Goal: Task Accomplishment & Management: Use online tool/utility

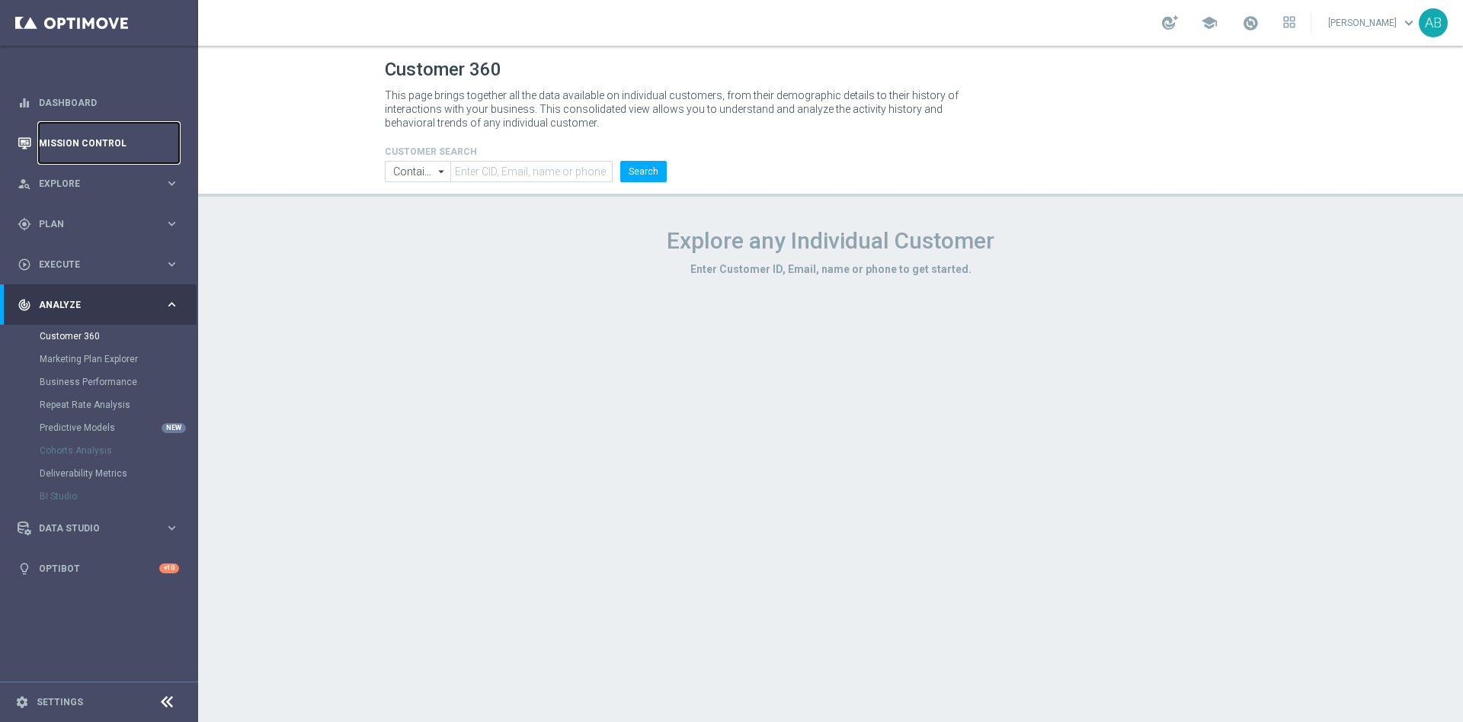
click at [117, 150] on link "Mission Control" at bounding box center [109, 143] width 140 height 40
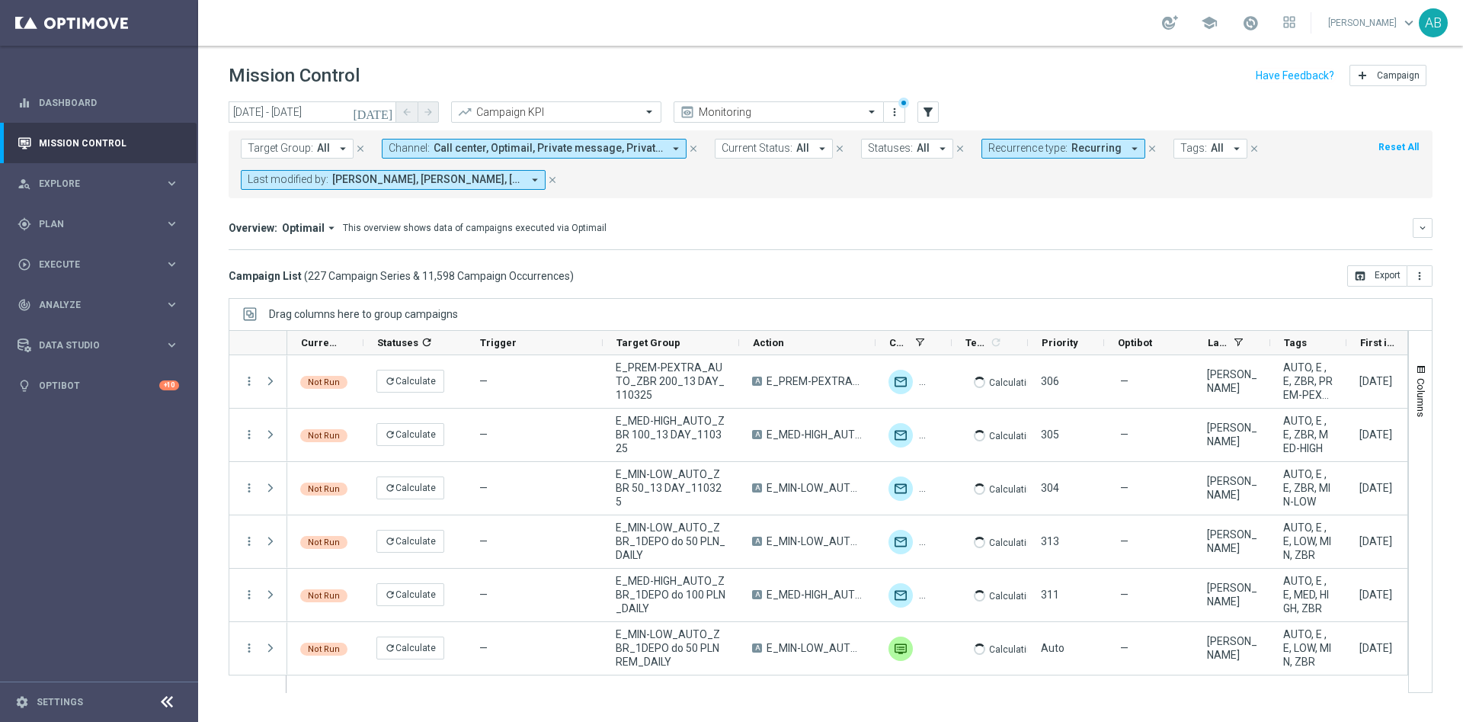
click at [553, 175] on icon "close" at bounding box center [552, 179] width 11 height 11
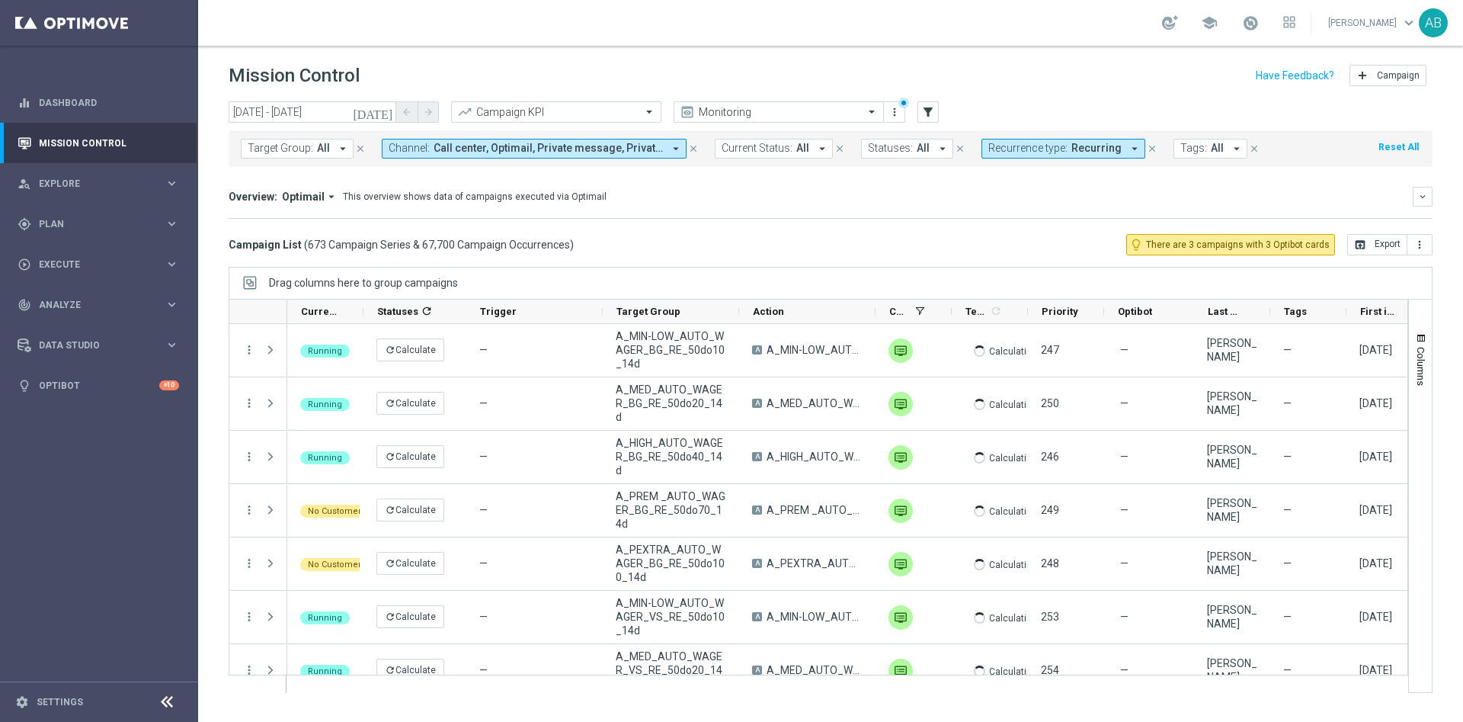
click at [1090, 147] on span "Recurring" at bounding box center [1096, 148] width 50 height 13
click at [1013, 259] on label "Recurring" at bounding box center [1023, 257] width 39 height 9
drag, startPoint x: 639, startPoint y: 149, endPoint x: 677, endPoint y: 157, distance: 38.9
click at [638, 149] on span "Call center, Optimail, Private message, Private message RT, SMS, SMS RT, Xtreme…" at bounding box center [548, 148] width 229 height 13
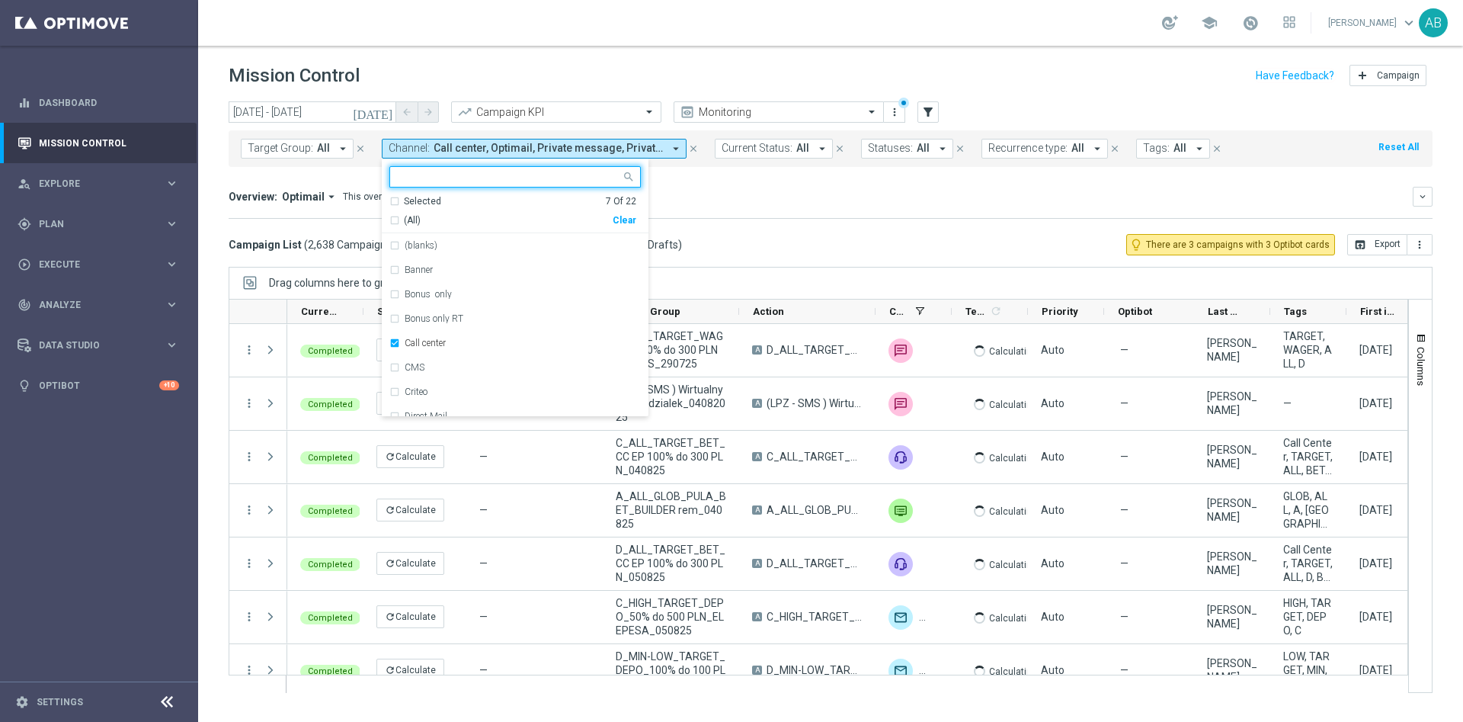
click at [0, 0] on div "Clear" at bounding box center [0, 0] width 0 height 0
click at [789, 197] on div "Overview: Optimail arrow_drop_down This overview shows data of campaigns execut…" at bounding box center [821, 197] width 1184 height 14
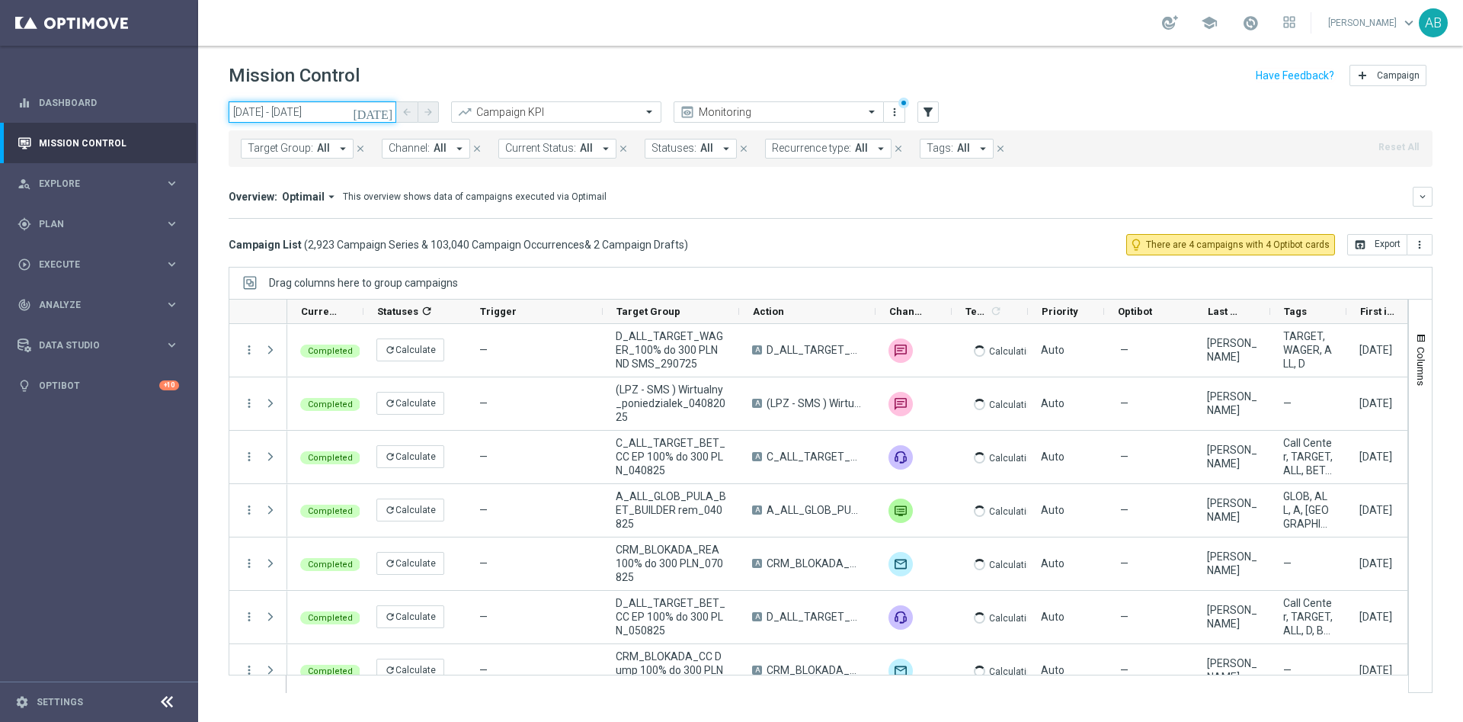
click at [322, 110] on input "[DATE] - [DATE]" at bounding box center [313, 111] width 168 height 21
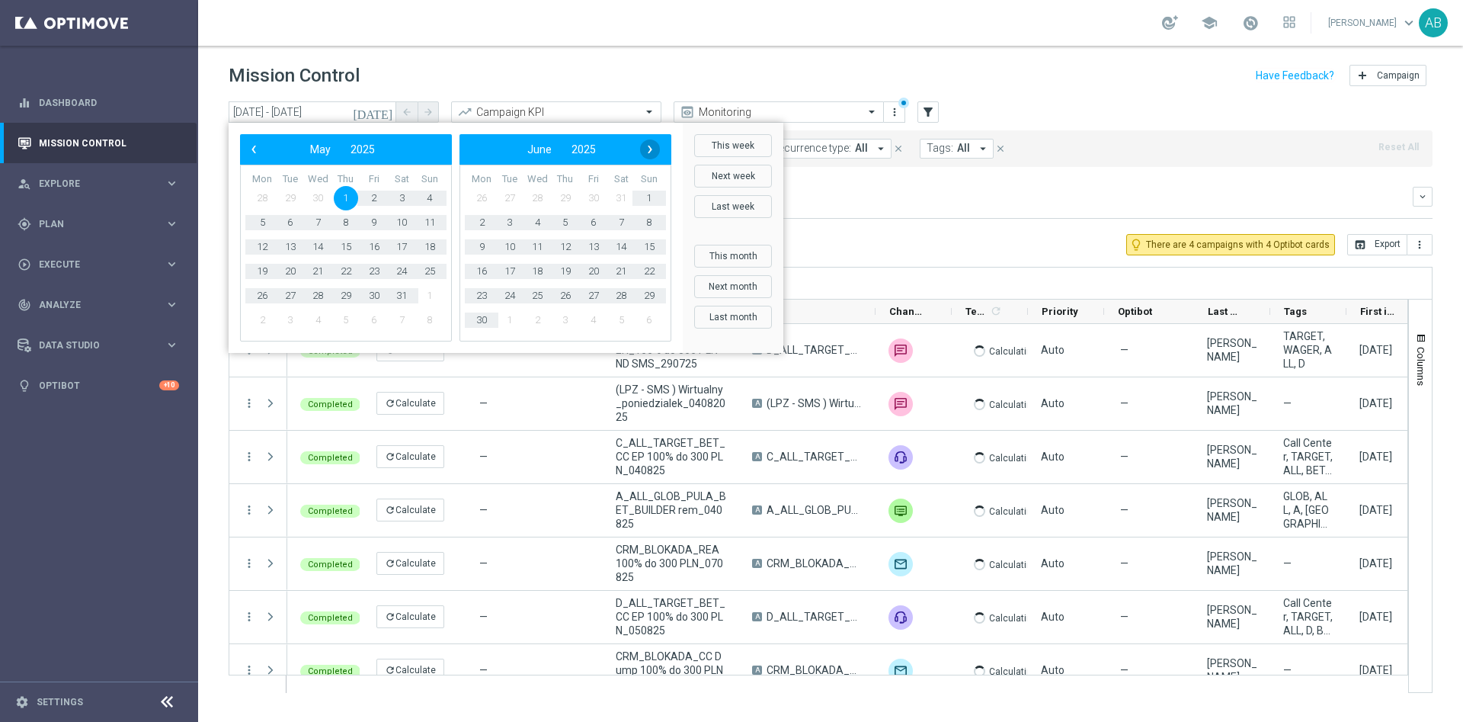
click at [659, 159] on div "‹ ​ June ​ 2025 ​ ›" at bounding box center [565, 149] width 212 height 30
click at [658, 150] on span "›" at bounding box center [650, 149] width 20 height 20
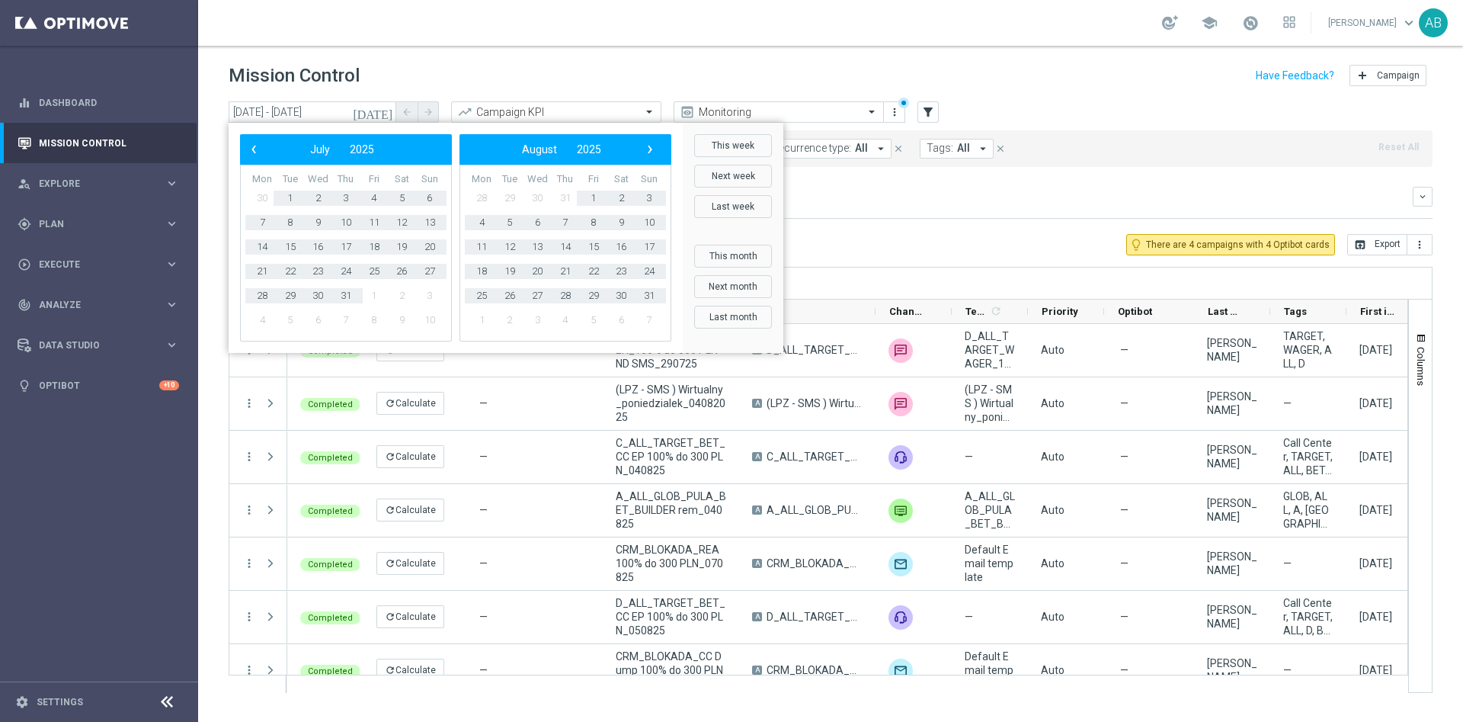
click at [657, 149] on span "›" at bounding box center [650, 149] width 20 height 20
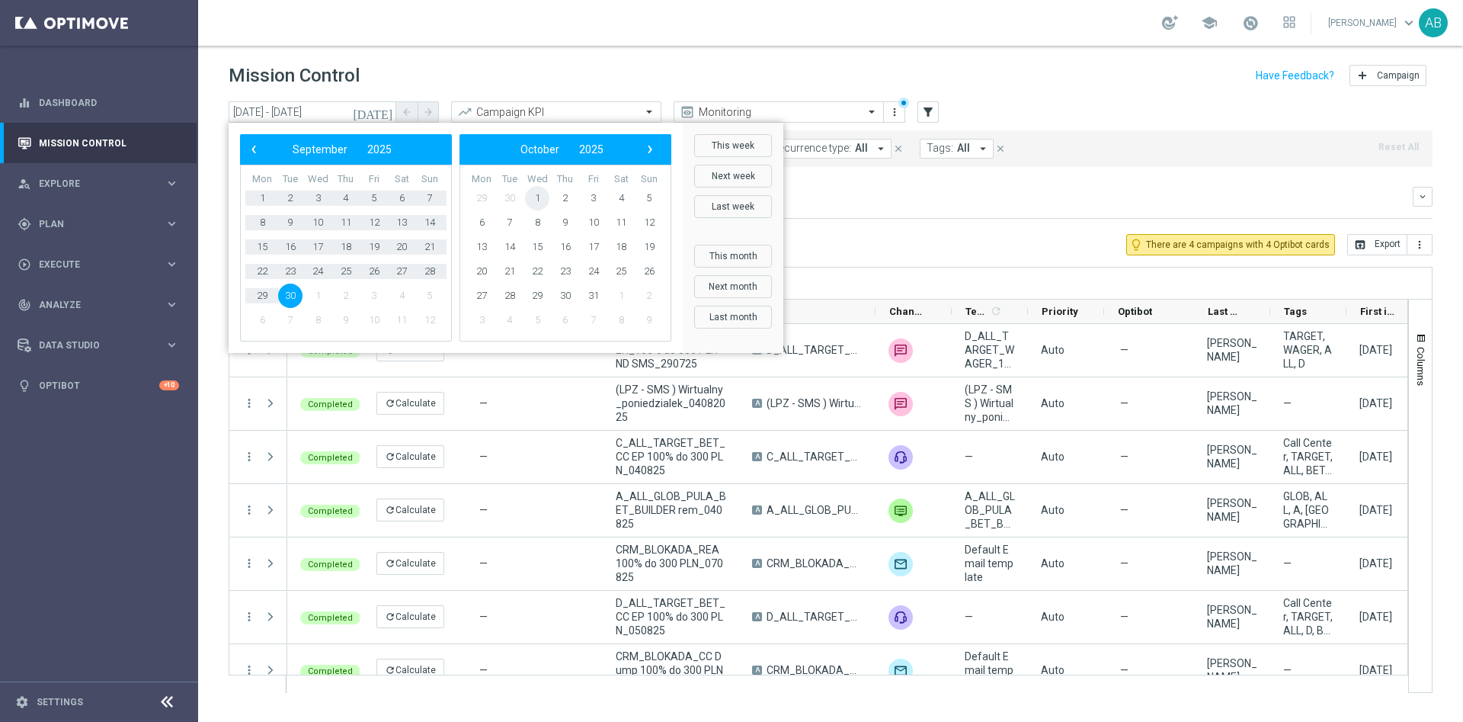
click at [531, 202] on span "1" at bounding box center [537, 198] width 24 height 24
drag, startPoint x: 437, startPoint y: 211, endPoint x: 434, endPoint y: 219, distance: 8.7
click at [434, 219] on span "12" at bounding box center [430, 222] width 24 height 24
type input "[DATE] - [DATE]"
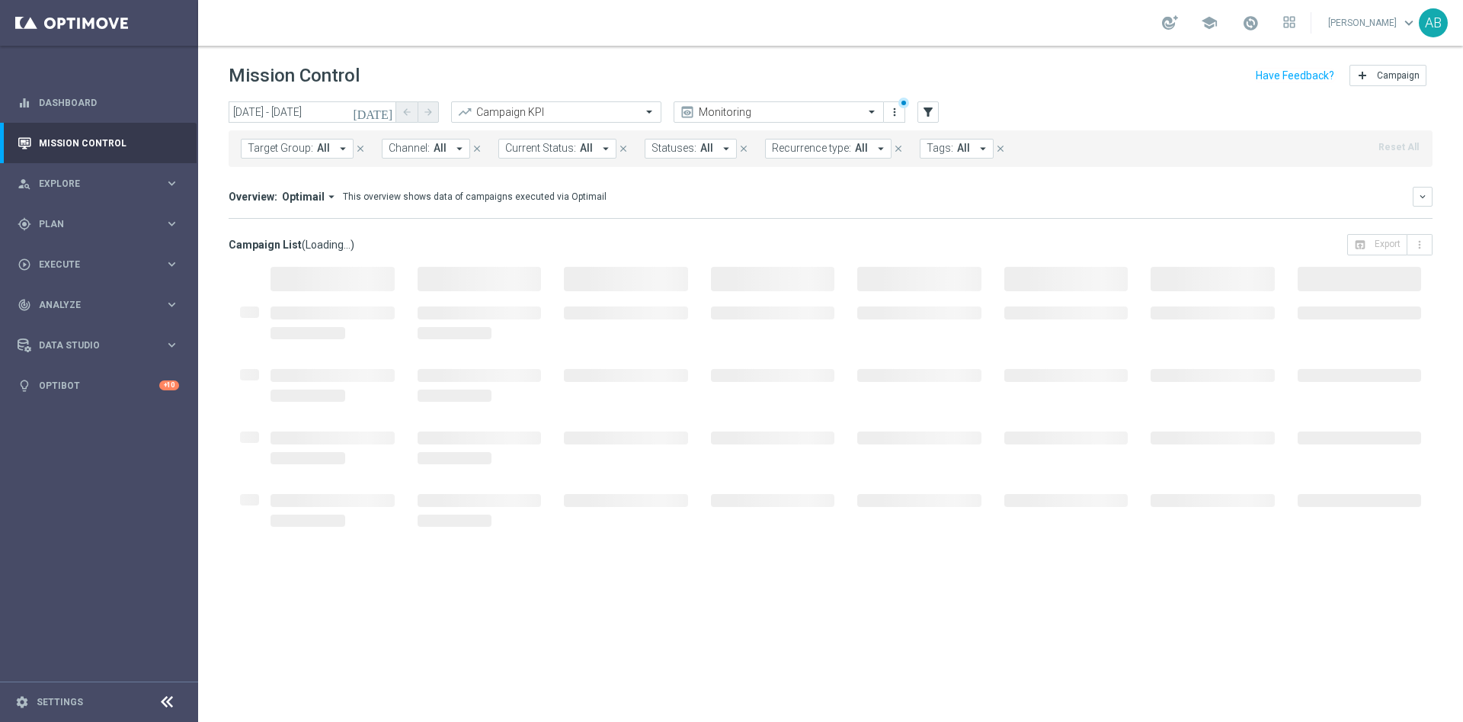
click at [300, 149] on span "Target Group:" at bounding box center [281, 148] width 66 height 13
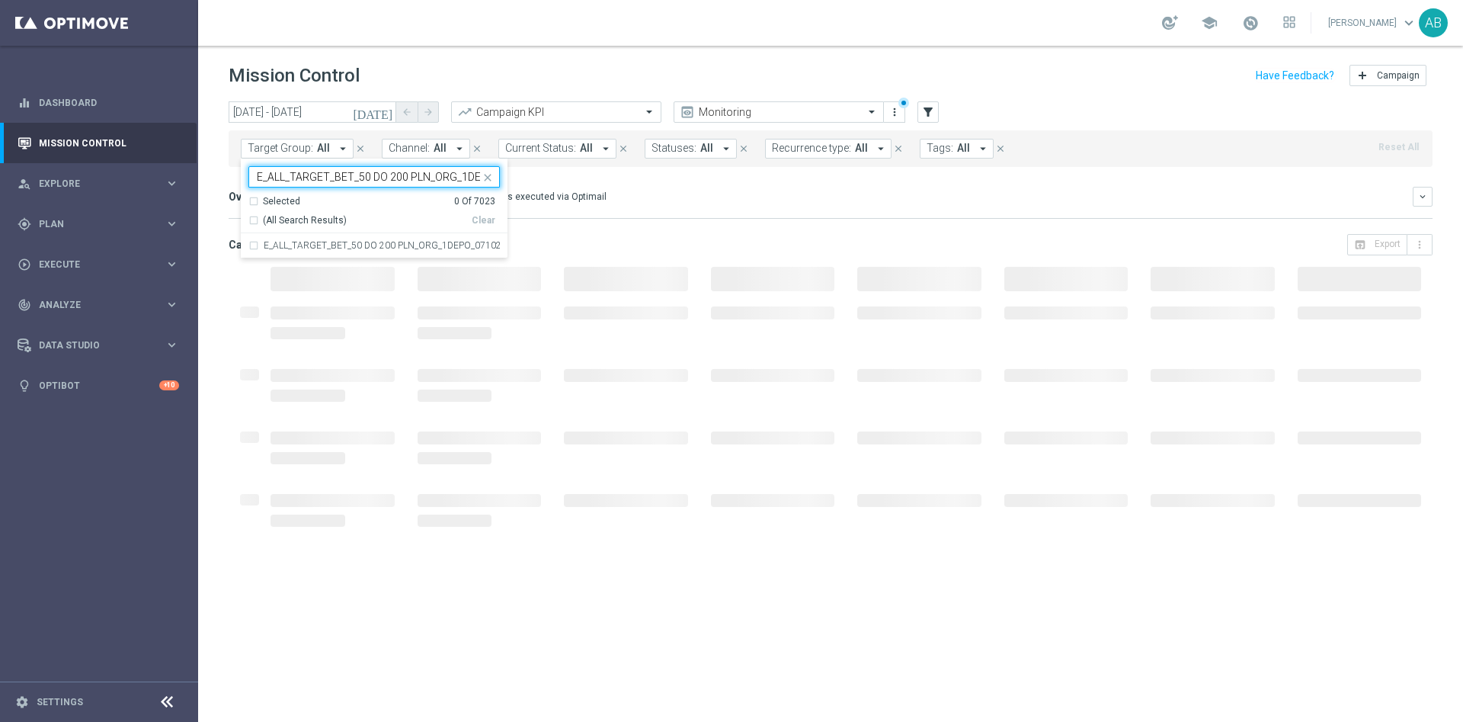
scroll to position [0, 53]
click at [322, 235] on div "E_ALL_TARGET_BET_50 DO 200 PLN_ORG_1DEPO_071025" at bounding box center [373, 245] width 251 height 24
type input "E_ALL_TARGET_BET_50 DO 200 PLN_ORG_1DEPO_071025"
click at [751, 218] on div "Direct Response VS Increase In Deposit Amount Calculating... OPEN AND CLICK RAT…" at bounding box center [831, 218] width 1204 height 1
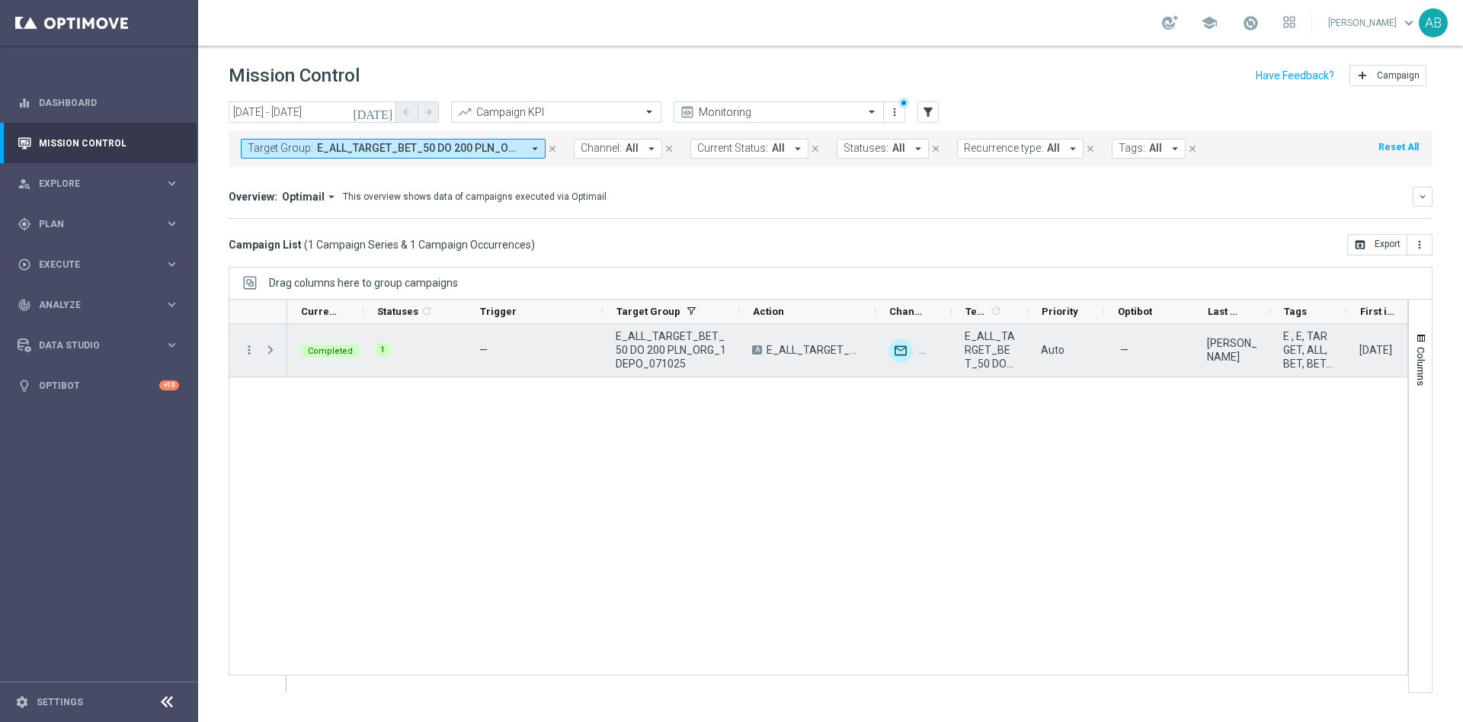
click at [273, 344] on span "Press SPACE to select this row." at bounding box center [271, 350] width 14 height 12
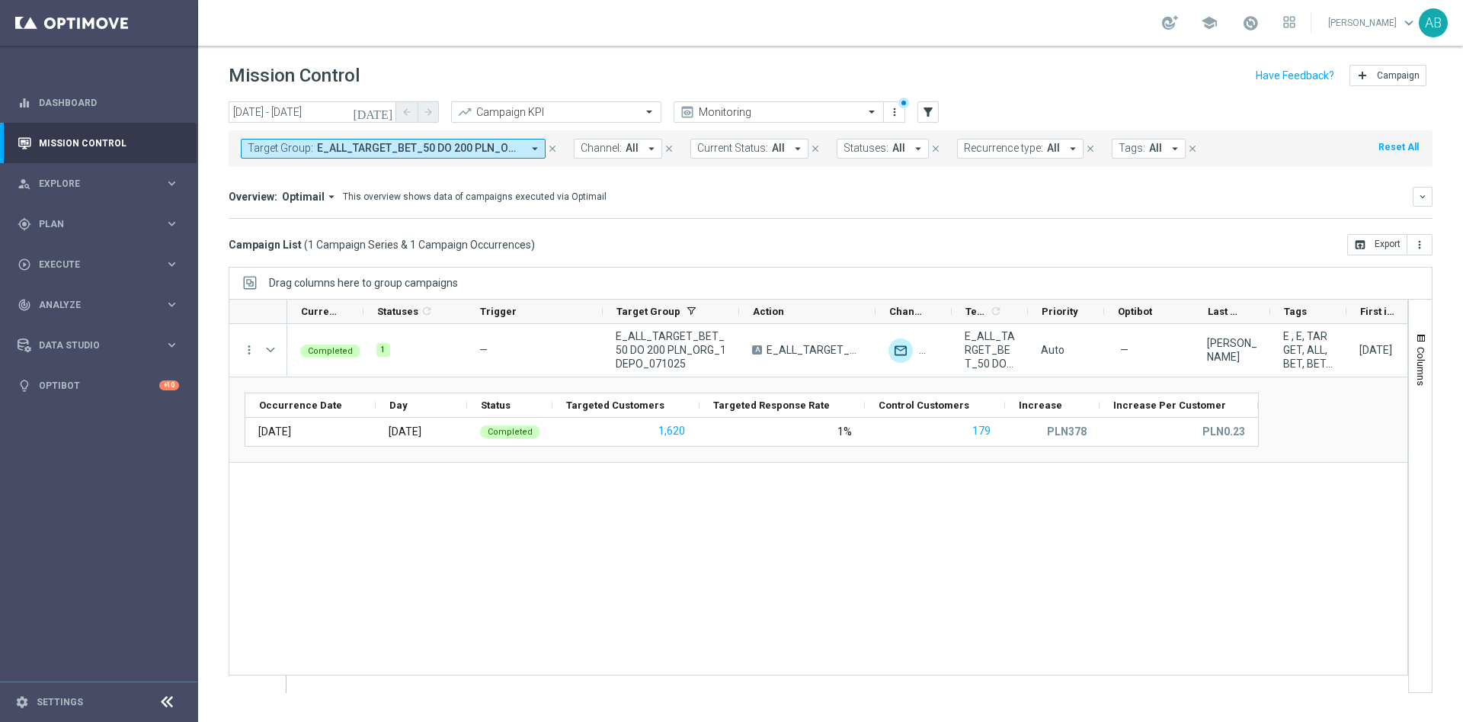
drag, startPoint x: 368, startPoint y: 142, endPoint x: 379, endPoint y: 154, distance: 16.7
click at [368, 143] on span "E_ALL_TARGET_BET_50 DO 200 PLN_ORG_1DEPO_071025" at bounding box center [419, 148] width 205 height 13
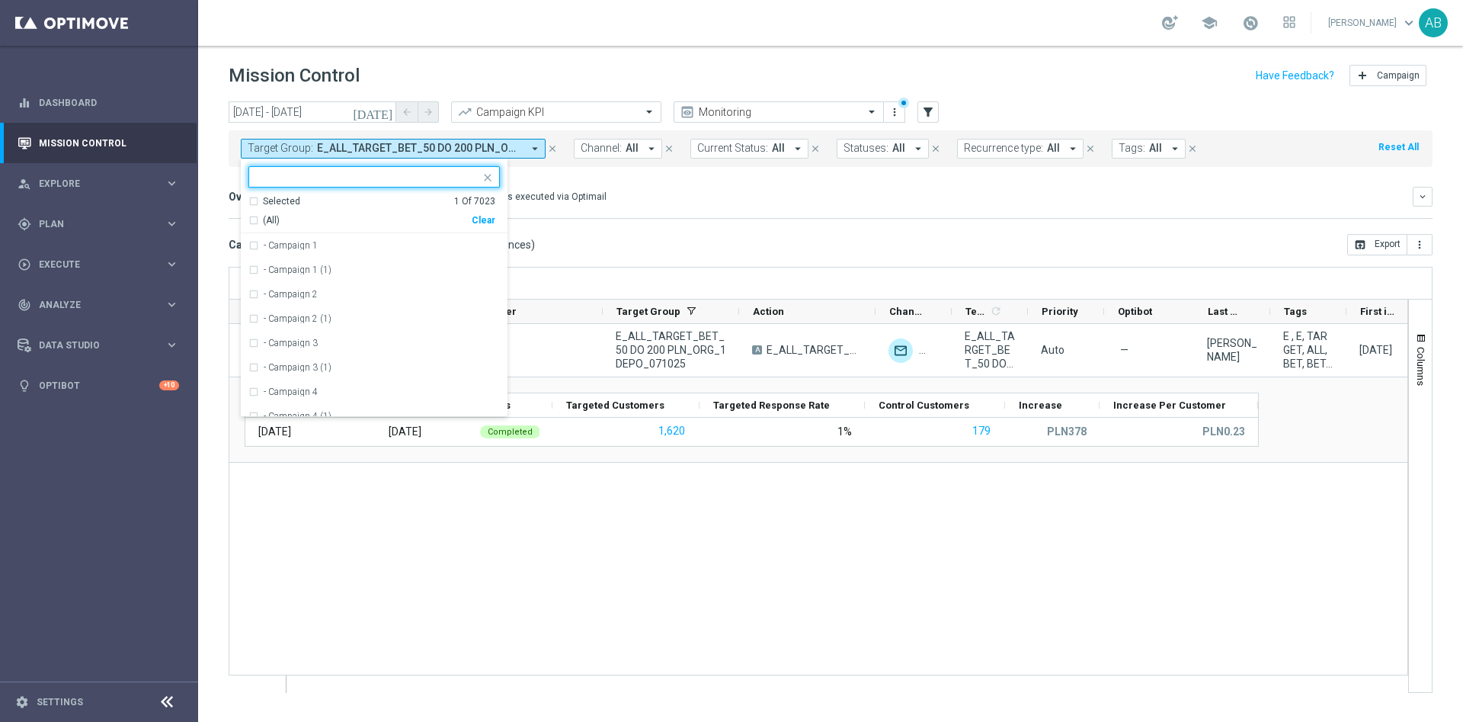
click at [0, 0] on div "Clear" at bounding box center [0, 0] width 0 height 0
click at [460, 178] on input "text" at bounding box center [368, 177] width 223 height 13
paste input "[DATE]"
type input "[DATE]"
click at [450, 174] on input "text" at bounding box center [368, 177] width 223 height 13
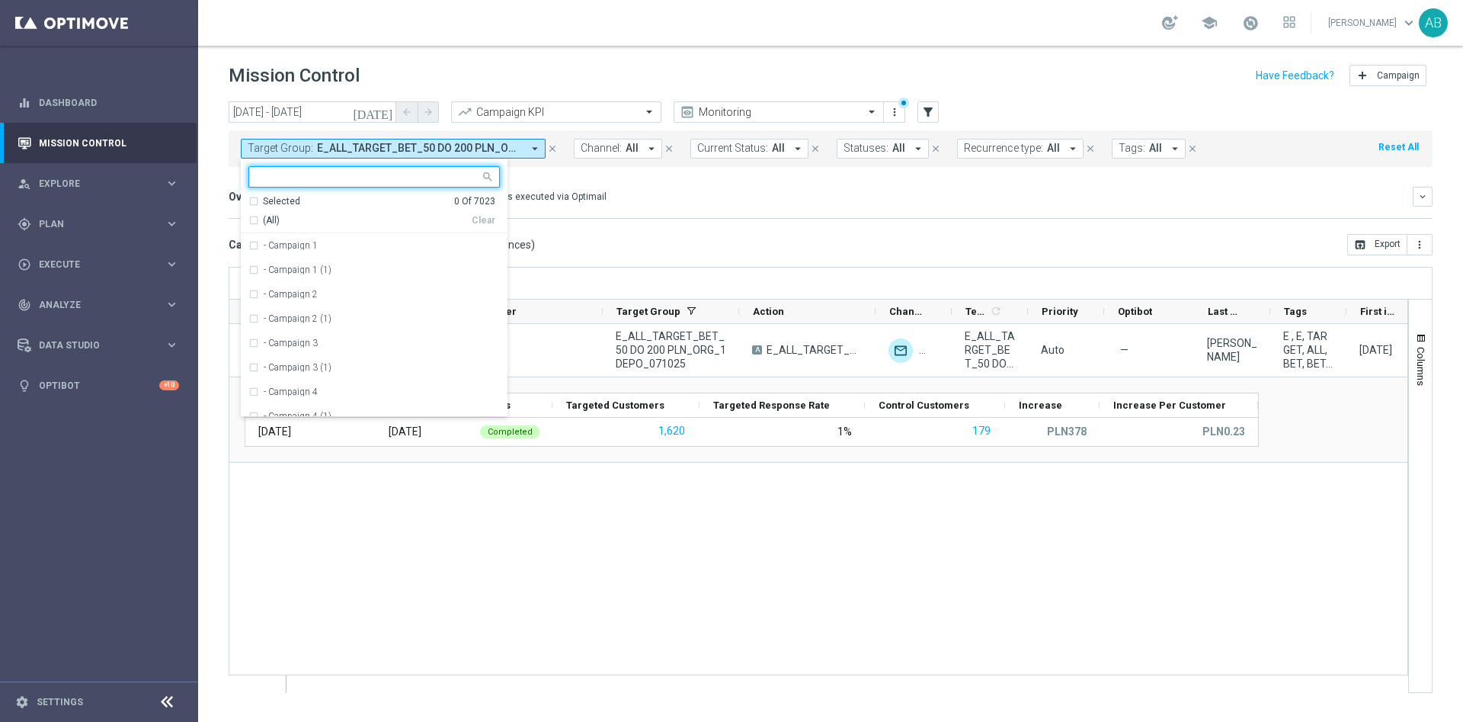
paste input "E_ALL_TARGET_BET_50 DO 200 PLN_ORG_2DEPO_071025"
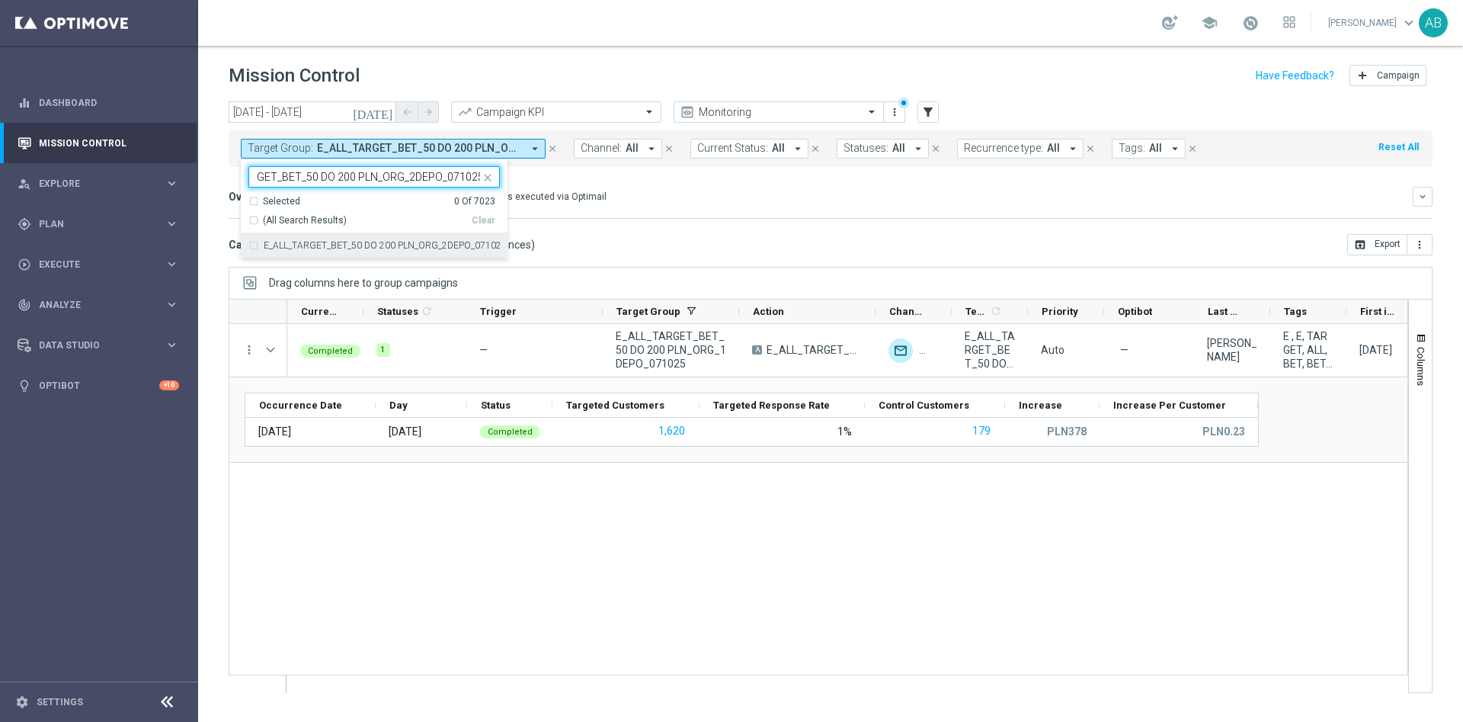
drag, startPoint x: 439, startPoint y: 245, endPoint x: 627, endPoint y: 217, distance: 190.3
click at [440, 246] on label "E_ALL_TARGET_BET_50 DO 200 PLN_ORG_2DEPO_071025" at bounding box center [382, 245] width 236 height 9
type input "E_ALL_TARGET_BET_50 DO 200 PLN_ORG_2DEPO_071025"
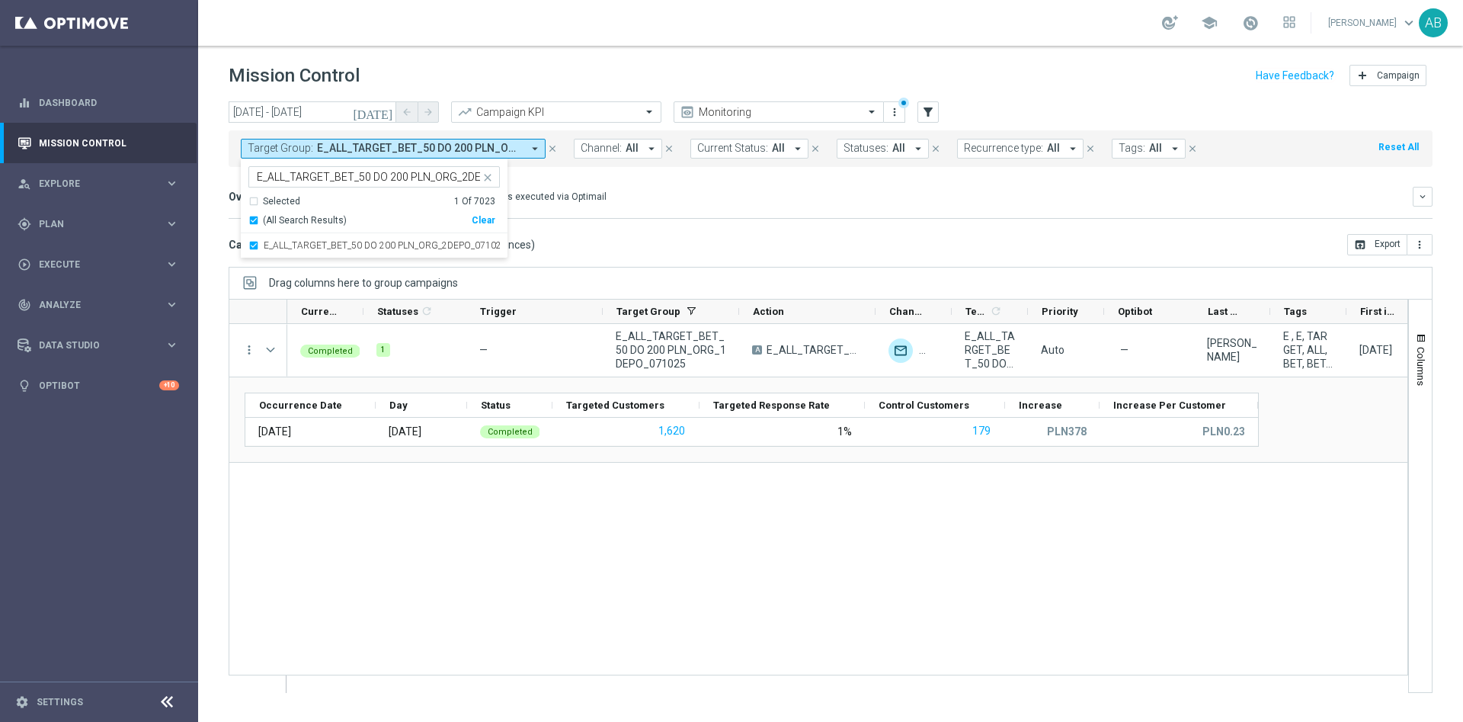
click at [636, 218] on div "Direct Response VS Increase In Deposit Amount Direct Response PLN0 Test Respons…" at bounding box center [831, 218] width 1204 height 1
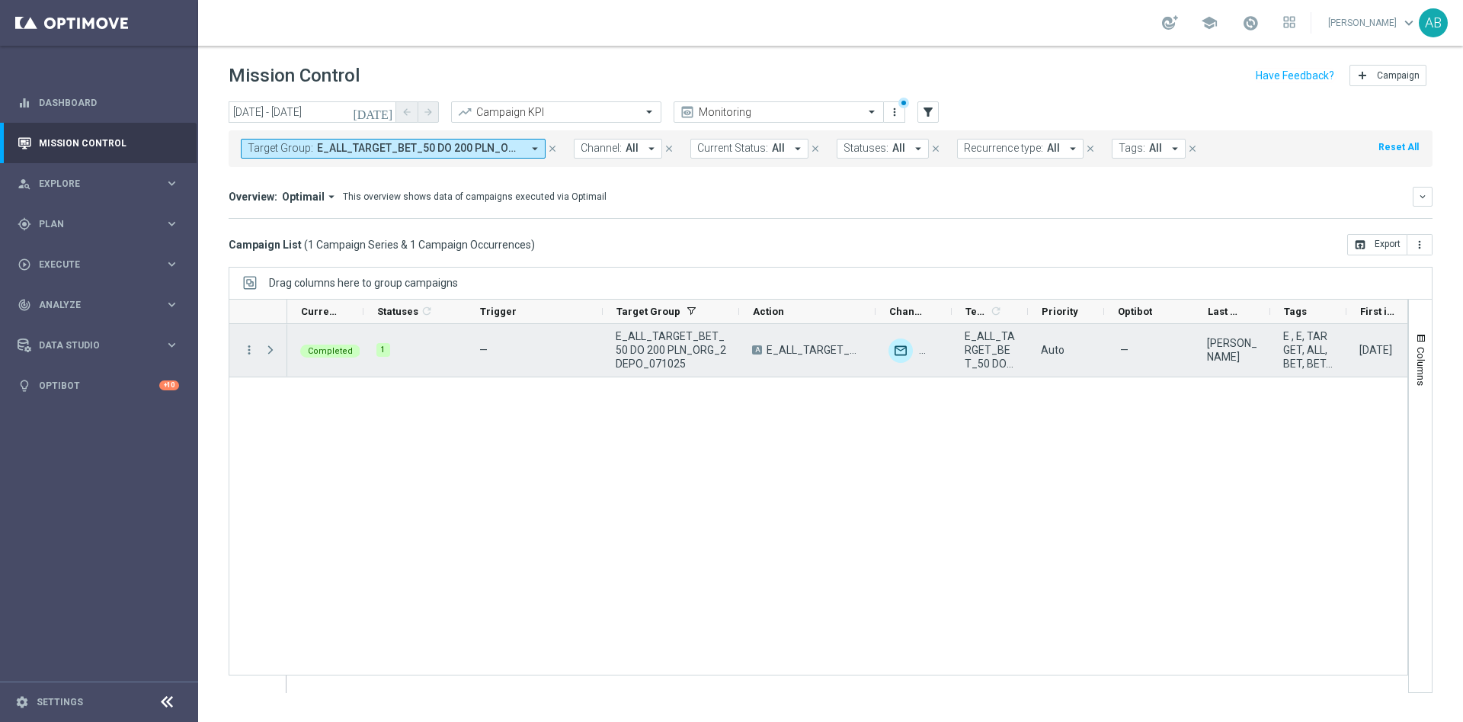
click at [274, 354] on span at bounding box center [271, 350] width 14 height 12
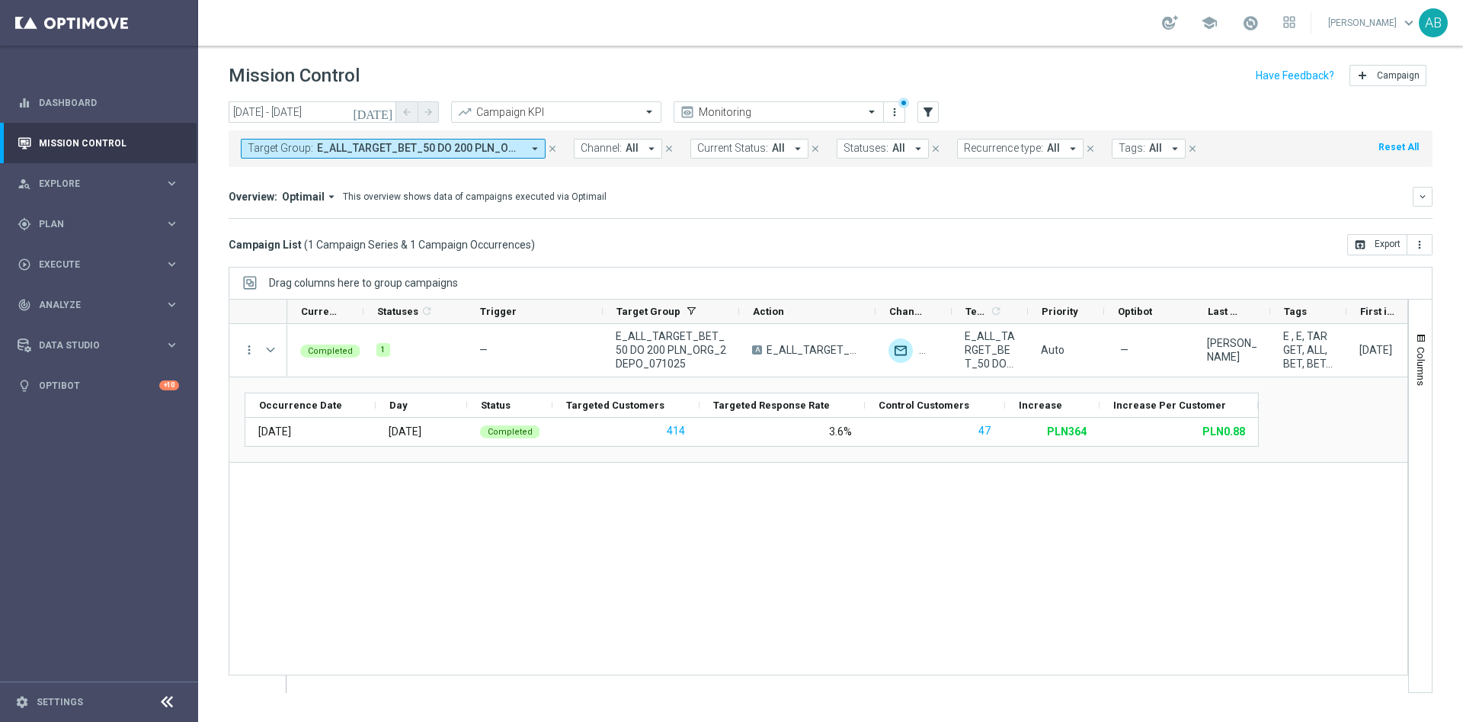
click at [486, 145] on span "E_ALL_TARGET_BET_50 DO 200 PLN_ORG_2DEPO_071025" at bounding box center [419, 148] width 205 height 13
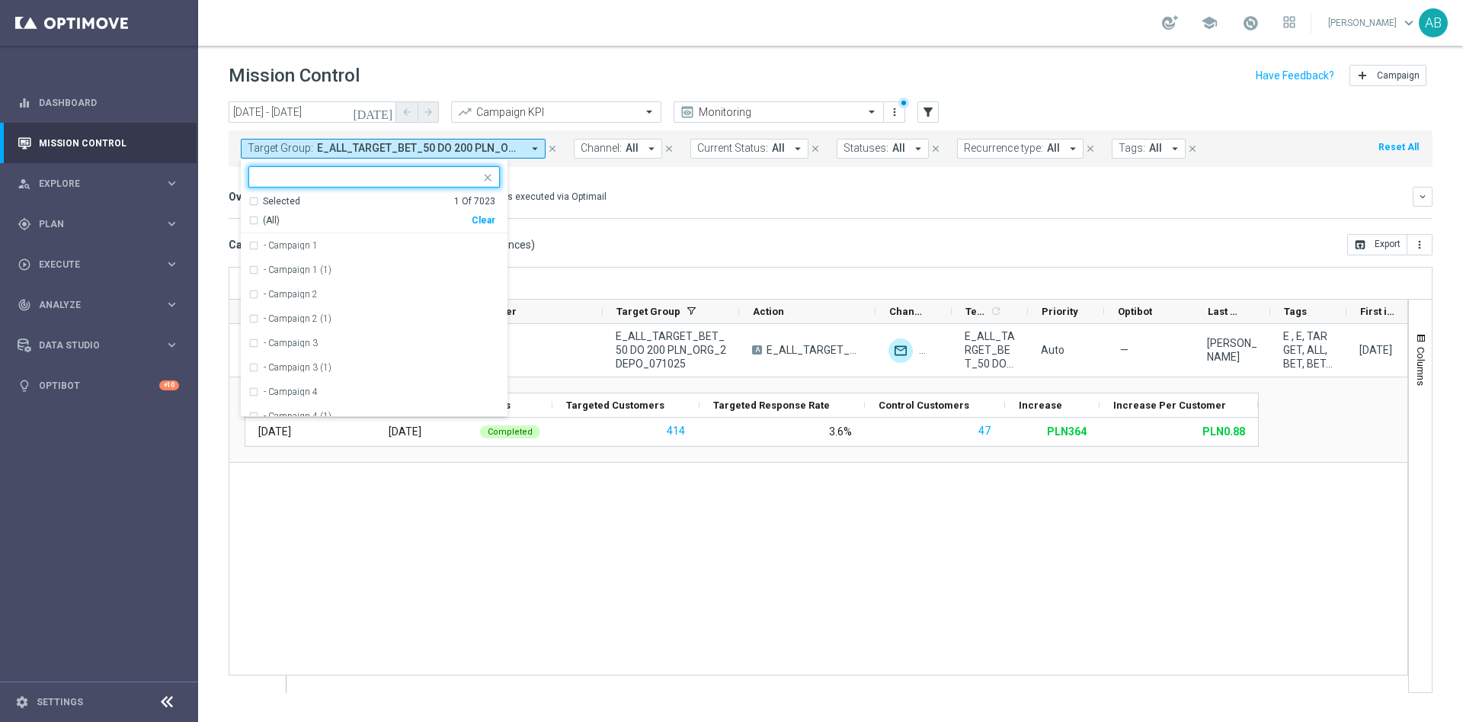
click at [0, 0] on div "Clear" at bounding box center [0, 0] width 0 height 0
click at [466, 176] on input "text" at bounding box center [368, 177] width 223 height 13
paste input "E_ALL_TARGET_BET_50 DO 200 PLN_ORG_3DEPO_071025"
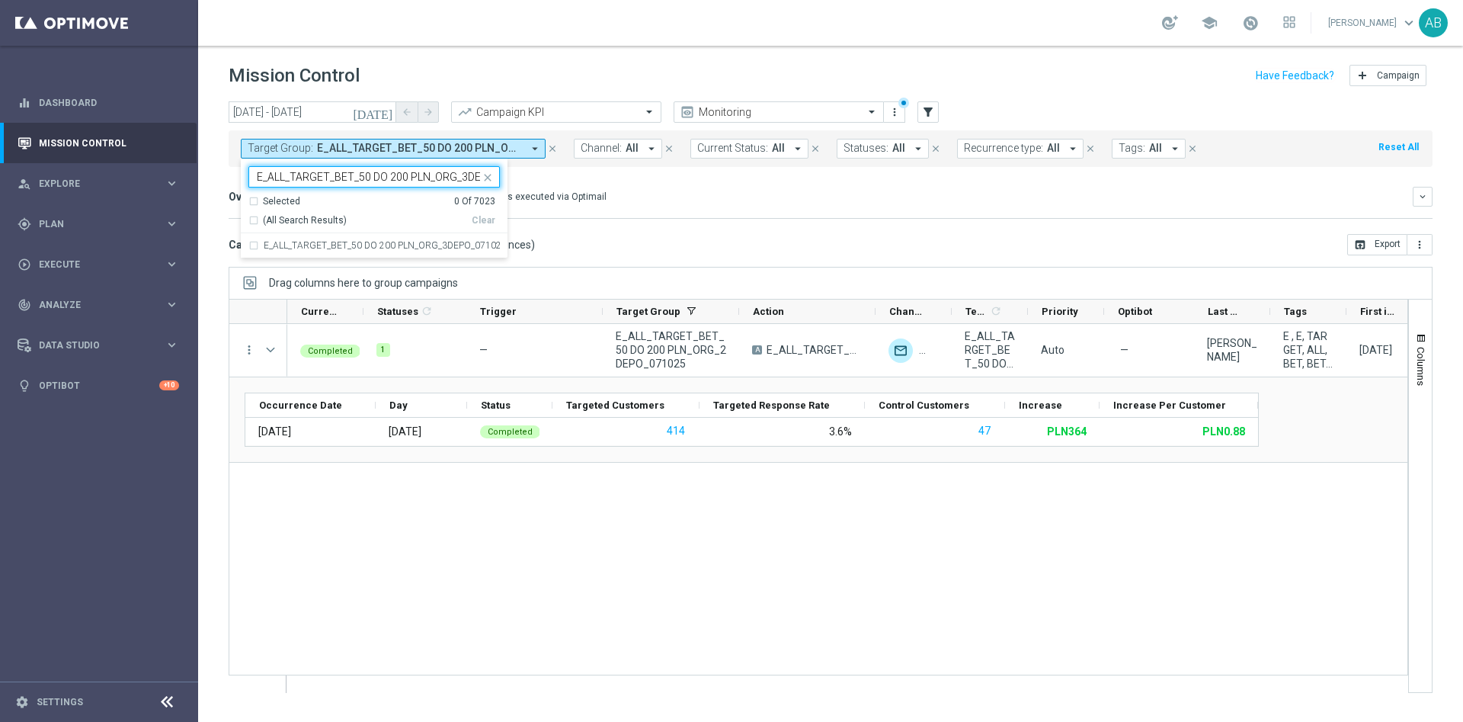
scroll to position [0, 53]
click at [459, 245] on label "E_ALL_TARGET_BET_50 DO 200 PLN_ORG_3DEPO_071025" at bounding box center [382, 245] width 236 height 9
type input "E_ALL_TARGET_BET_50 DO 200 PLN_ORG_3DEPO_071025"
click at [663, 218] on div "Direct Response VS Increase In Deposit Amount Direct Response PLN0 Test Respons…" at bounding box center [831, 218] width 1204 height 1
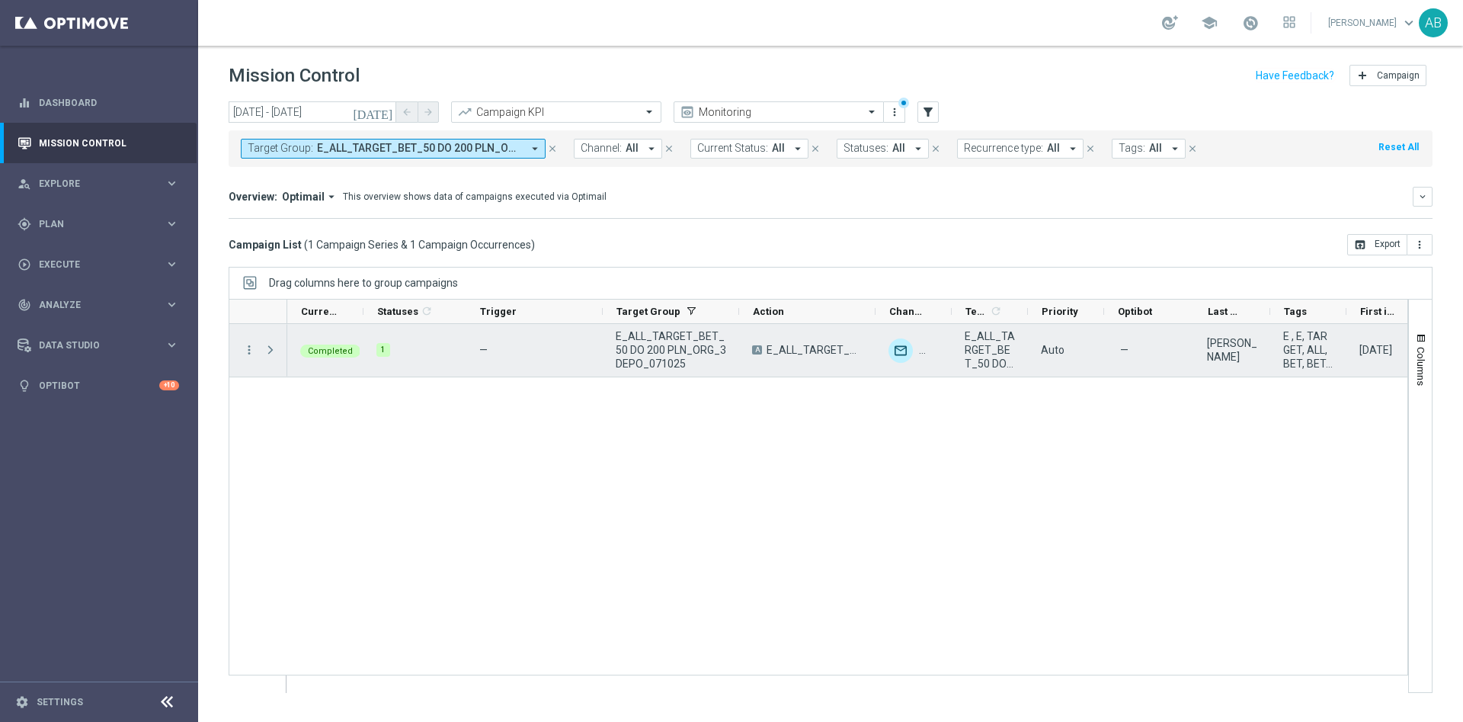
drag, startPoint x: 265, startPoint y: 352, endPoint x: 312, endPoint y: 374, distance: 51.5
click at [264, 352] on span at bounding box center [271, 350] width 14 height 12
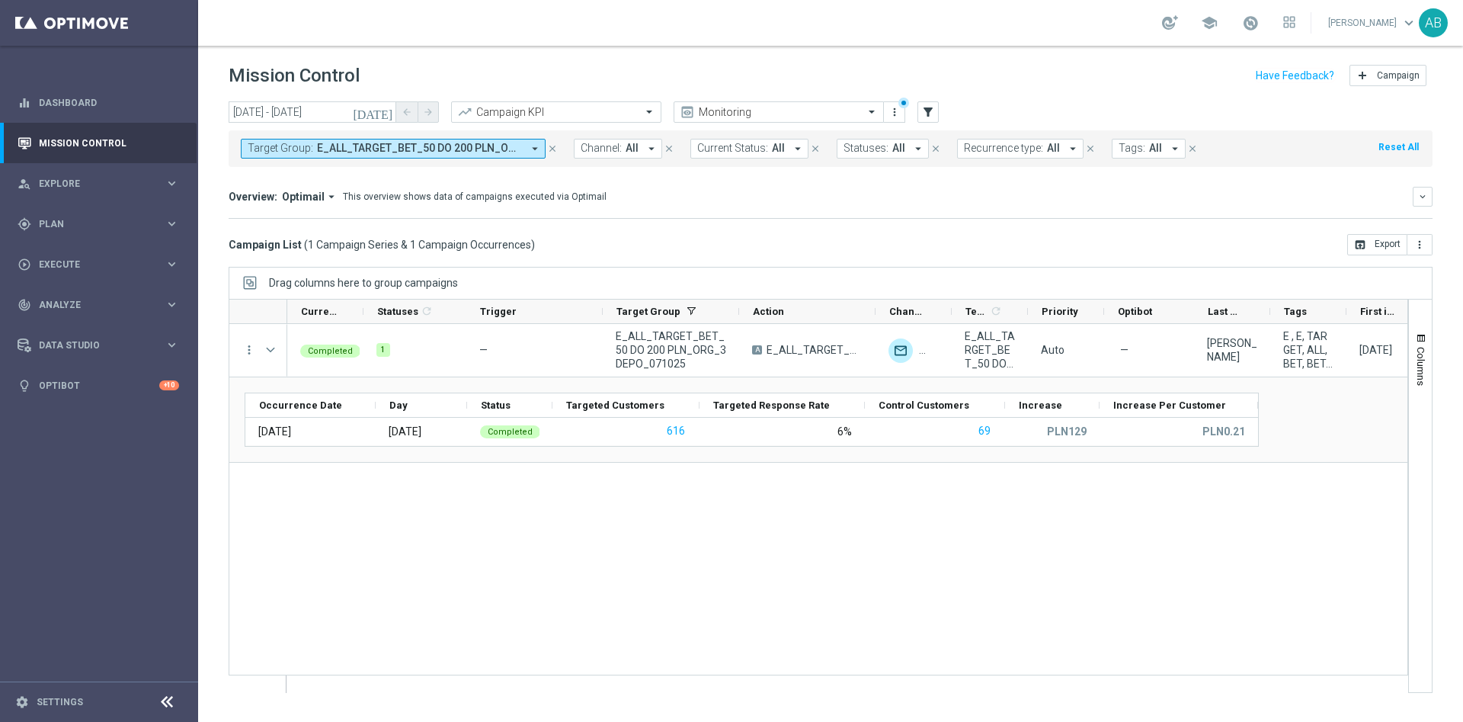
click at [431, 155] on button "Target Group: E_ALL_TARGET_BET_50 DO 200 PLN_ORG_3DEPO_071025 arrow_drop_down" at bounding box center [393, 149] width 305 height 20
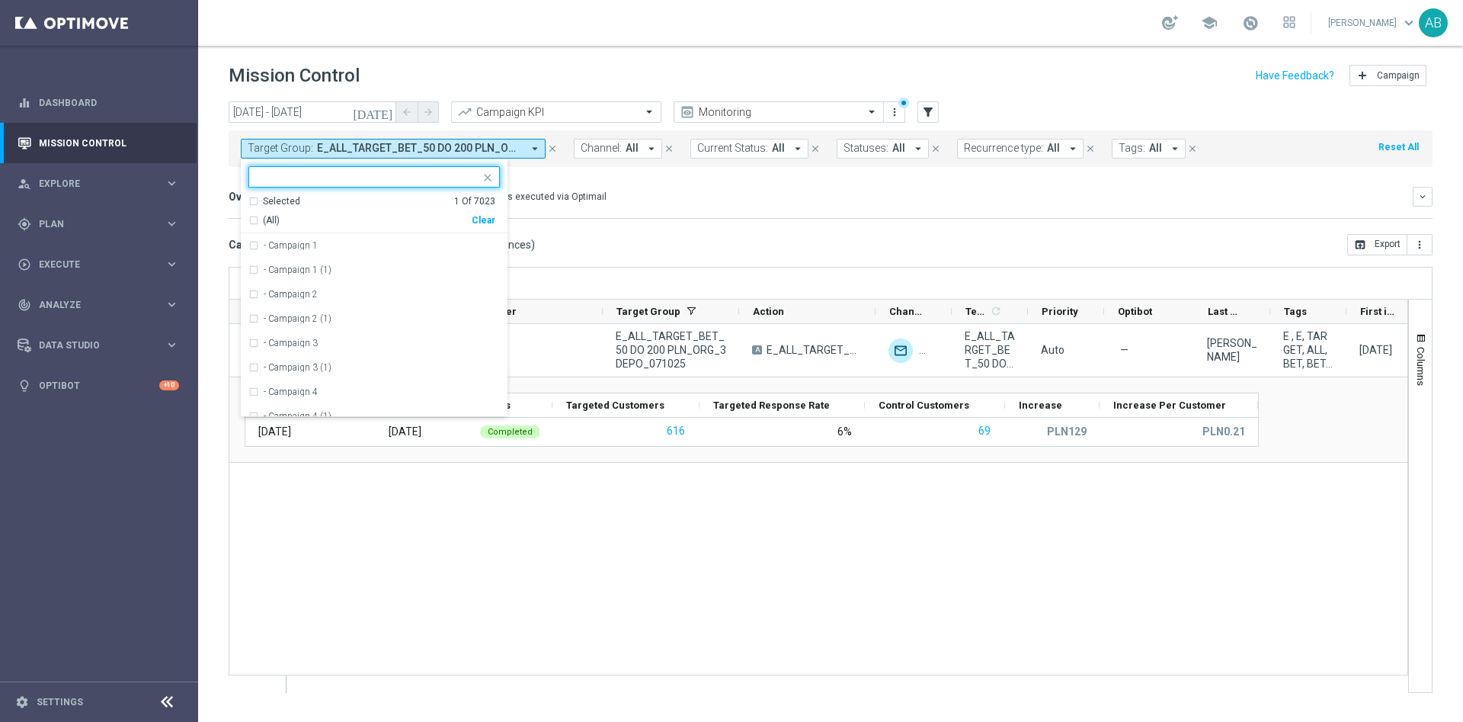
click at [0, 0] on div "Clear" at bounding box center [0, 0] width 0 height 0
click at [460, 173] on input "text" at bounding box center [368, 177] width 223 height 13
paste input "REACQ_ALL_TARGET_BET_50 DO 200ZL_071025"
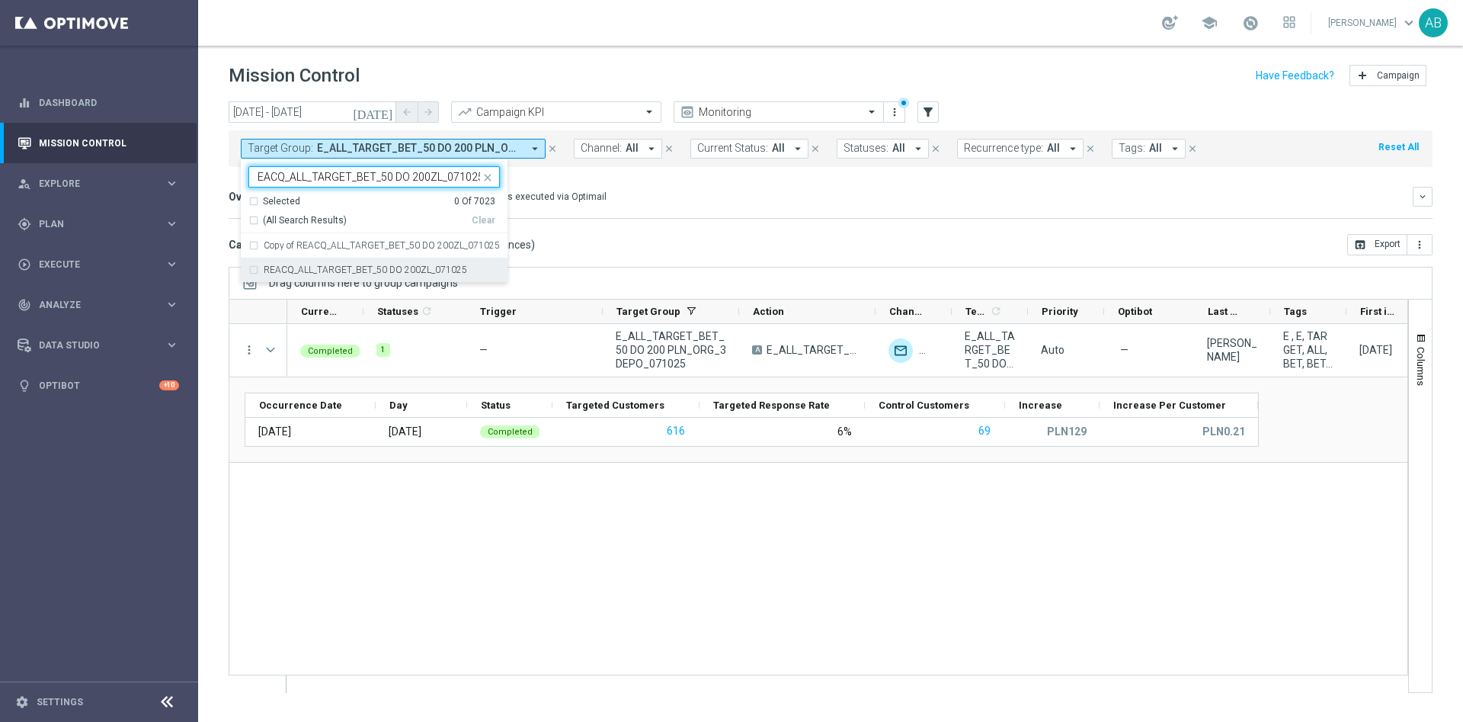
click at [440, 271] on label "REACQ_ALL_TARGET_BET_50 DO 200ZL_071025" at bounding box center [365, 269] width 203 height 9
type input "REACQ_ALL_TARGET_BET_50 DO 200ZL_071025"
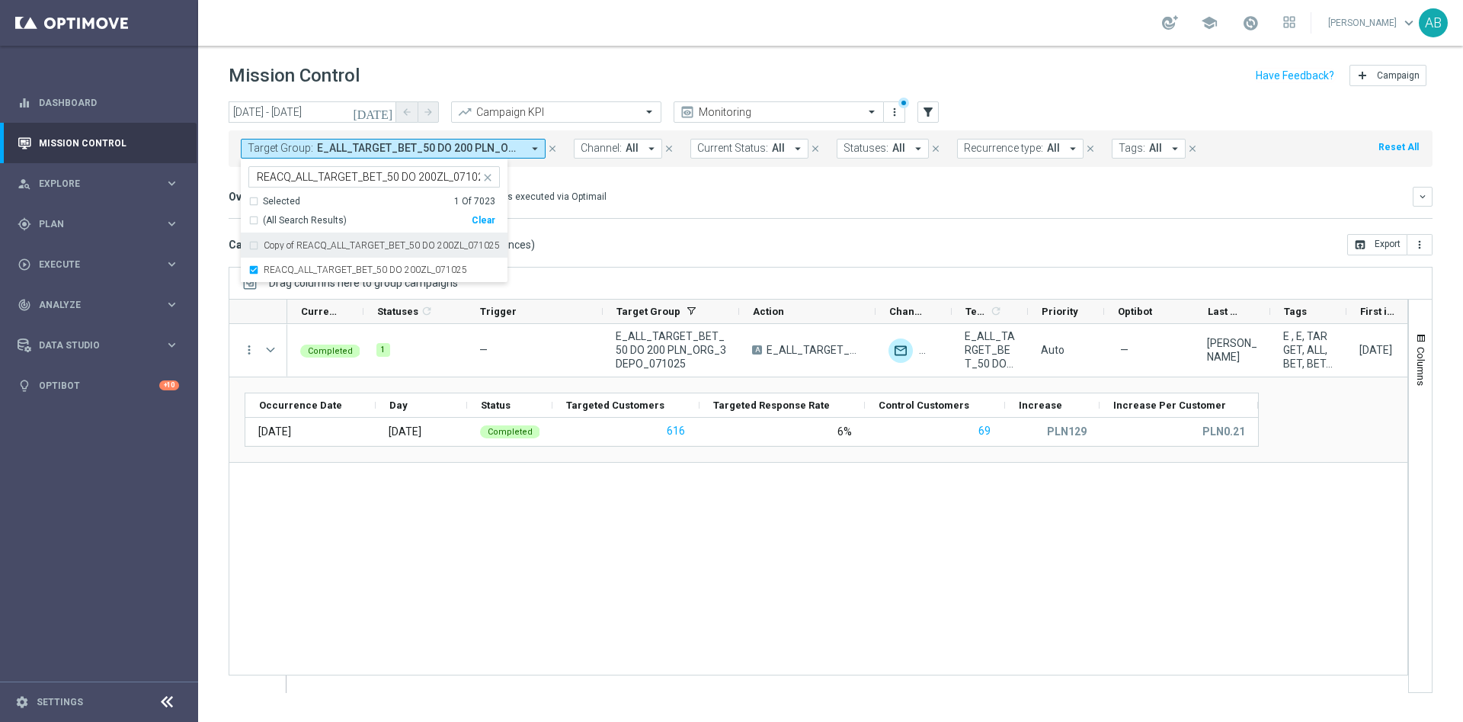
click at [610, 211] on div "Overview: Optimail arrow_drop_down This overview shows data of campaigns execut…" at bounding box center [831, 203] width 1204 height 32
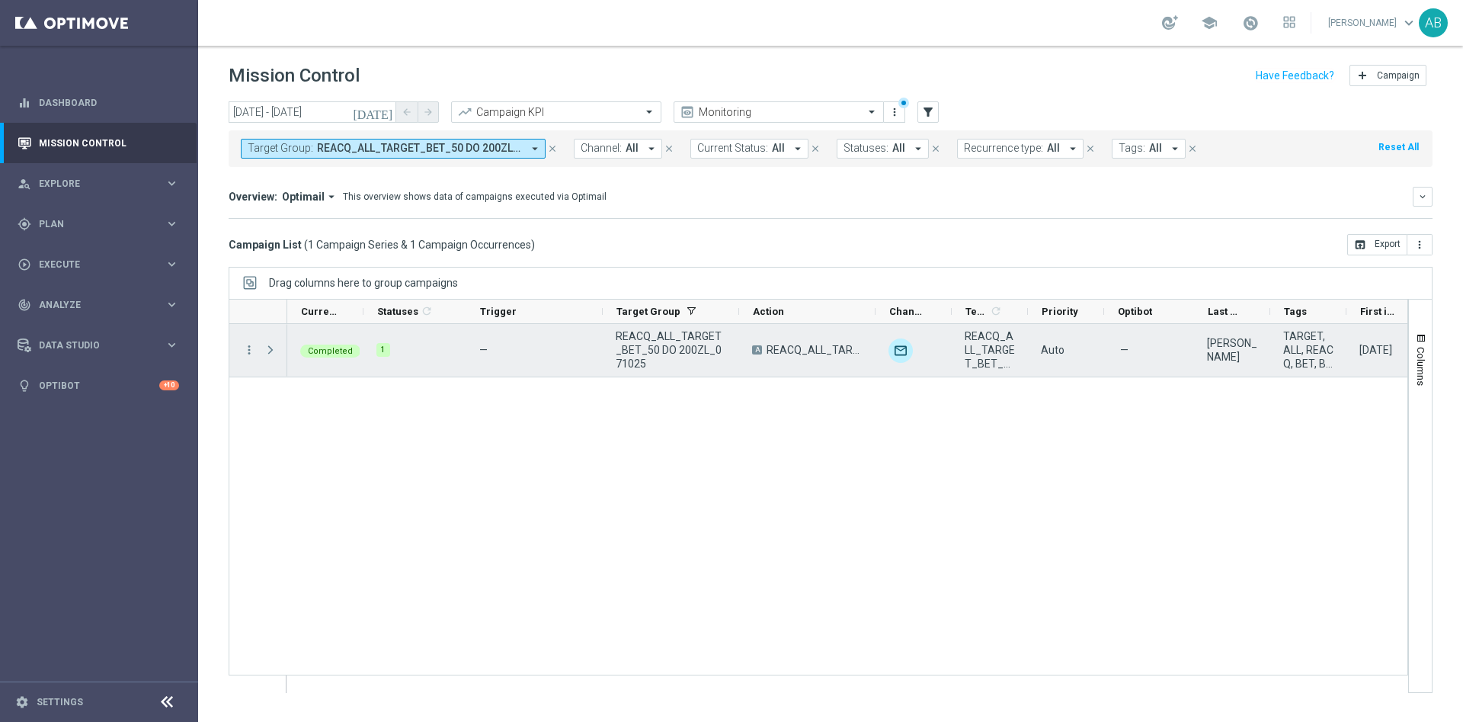
click at [277, 344] on span at bounding box center [272, 350] width 17 height 30
click at [274, 348] on span at bounding box center [271, 350] width 14 height 12
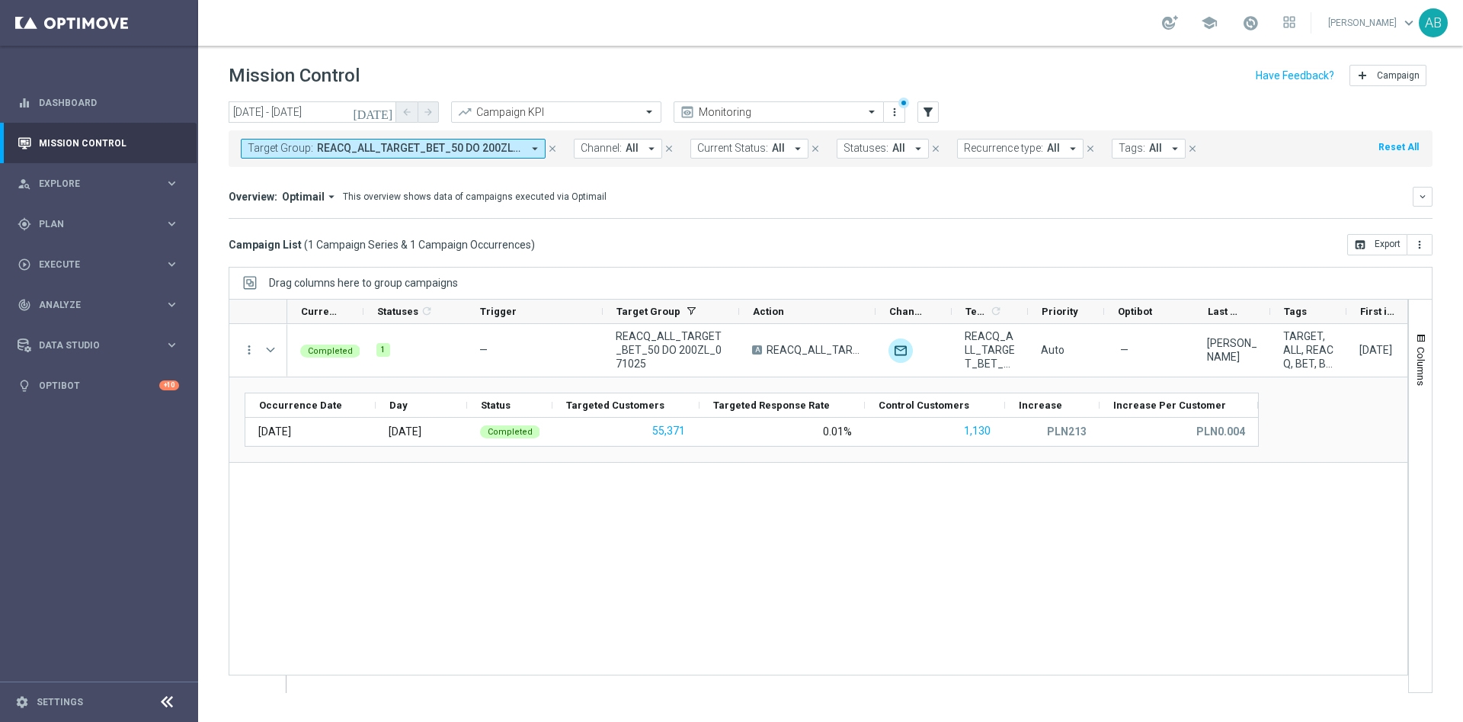
click at [402, 147] on span "REACQ_ALL_TARGET_BET_50 DO 200ZL_071025" at bounding box center [419, 148] width 205 height 13
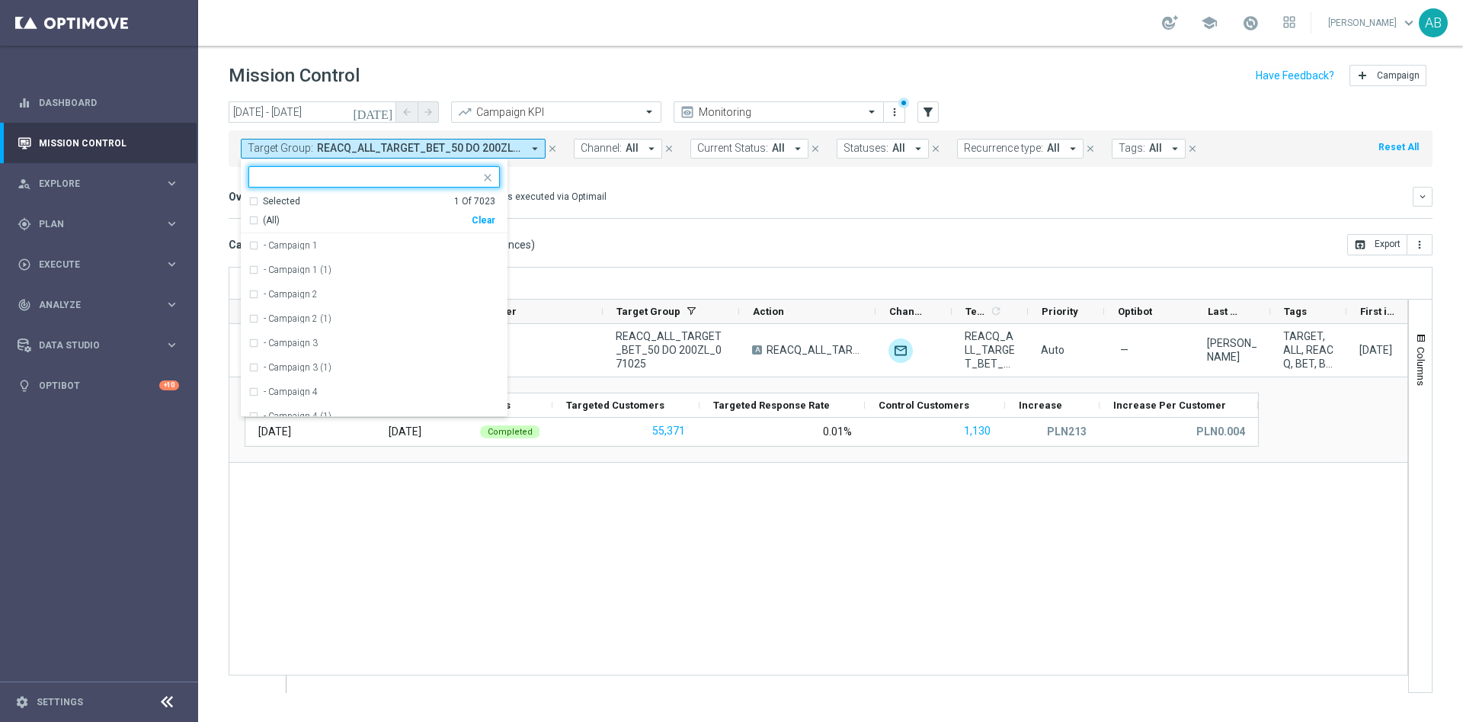
click at [0, 0] on div "Clear" at bounding box center [0, 0] width 0 height 0
click at [463, 164] on div "Selected 0 Of 7023 (All) Clear - Campaign 1 - Campaign 1 (1) - Campaign 2 - Cam…" at bounding box center [374, 287] width 267 height 258
click at [456, 179] on input "text" at bounding box center [368, 177] width 223 height 13
paste input "E_ALL_TARGET_BET_WIN50 DO 200 PLN_NONOPG_ALLDEPO_071025"
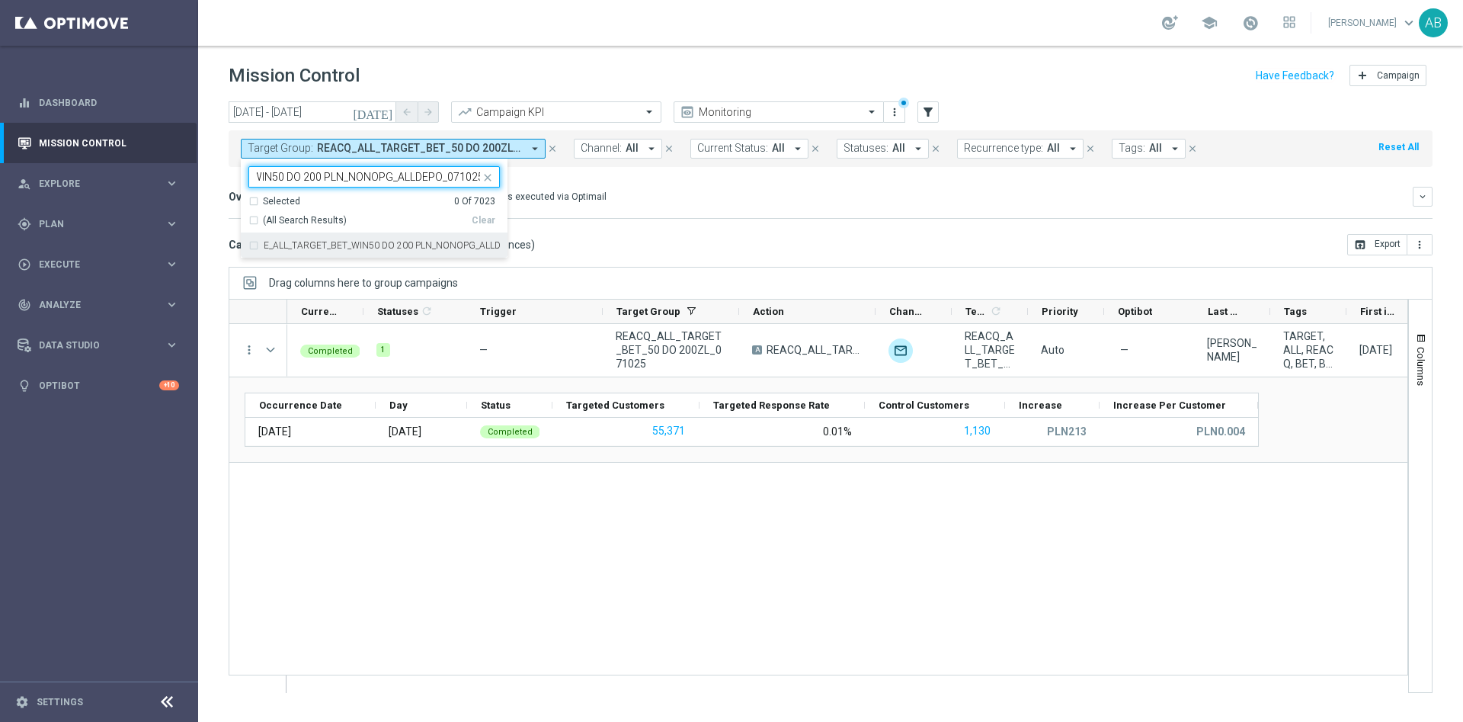
click at [448, 239] on div "E_ALL_TARGET_BET_WIN50 DO 200 PLN_NONOPG_ALLDEPO_071025" at bounding box center [373, 245] width 251 height 24
type input "E_ALL_TARGET_BET_WIN50 DO 200 PLN_NONOPG_ALLDEPO_071025"
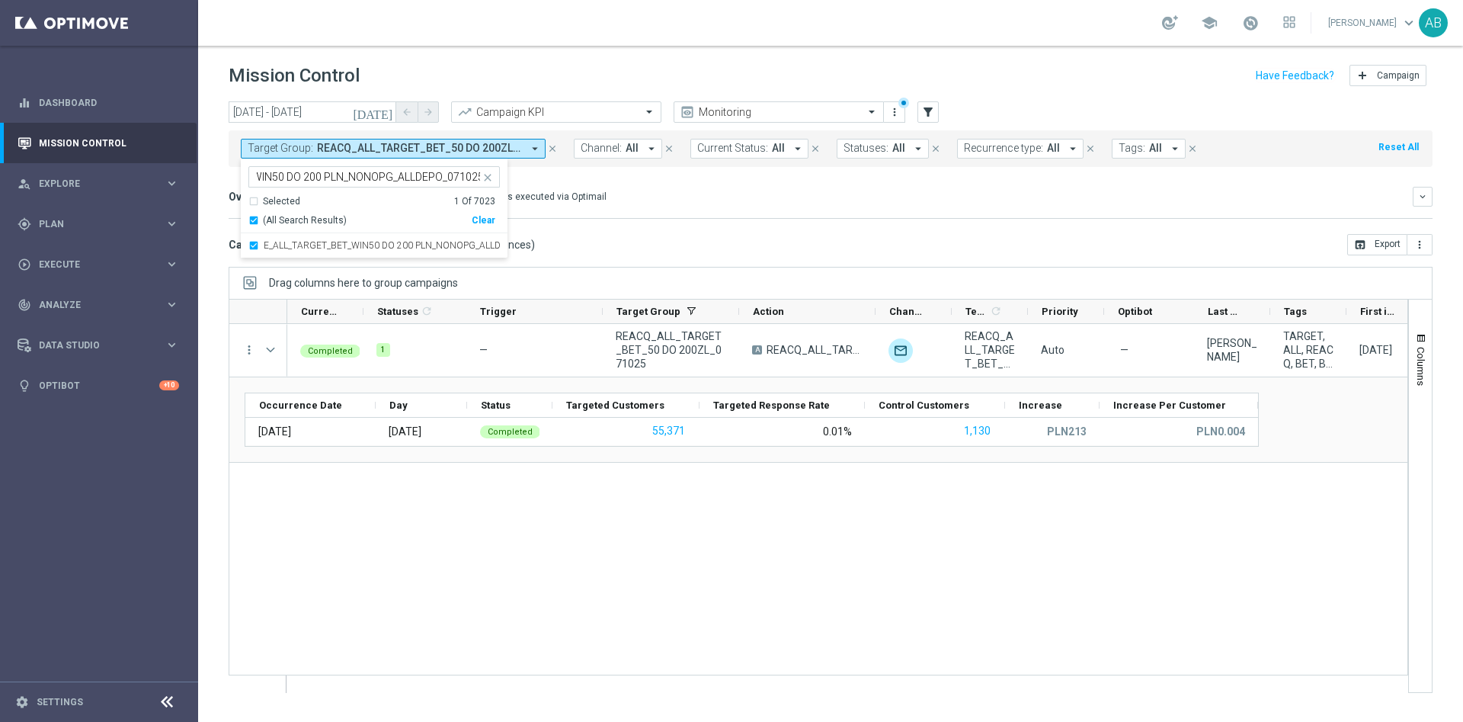
scroll to position [0, 0]
click at [712, 221] on mini-dashboard "Overview: Optimail arrow_drop_down This overview shows data of campaigns execut…" at bounding box center [831, 200] width 1204 height 67
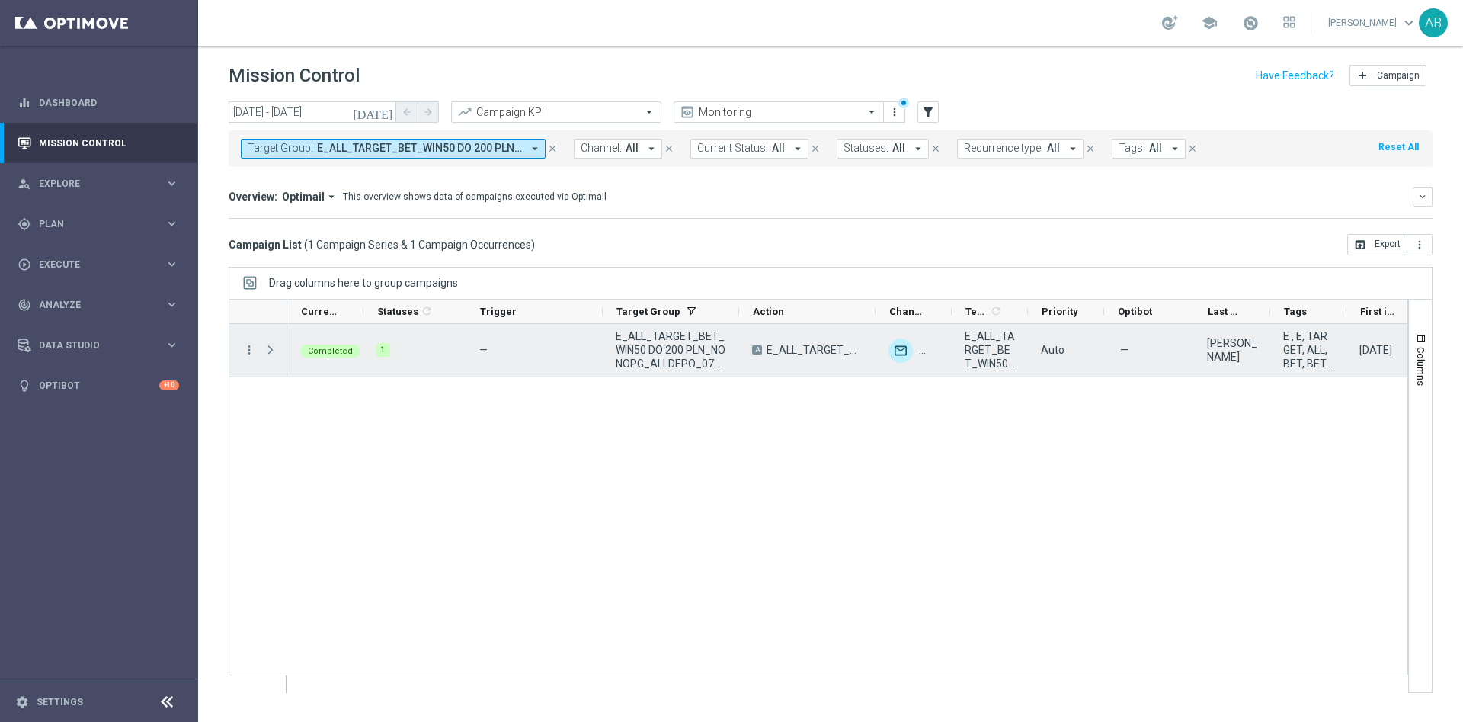
click at [269, 349] on span at bounding box center [271, 350] width 14 height 12
